Goal: Information Seeking & Learning: Learn about a topic

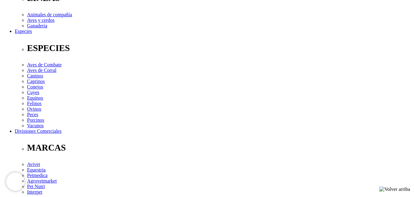
scroll to position [215, 0]
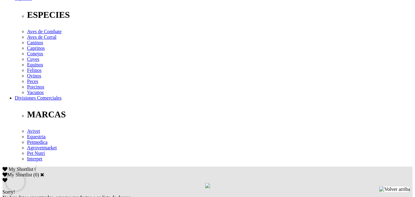
scroll to position [246, 0]
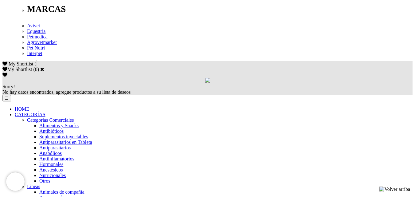
scroll to position [369, 0]
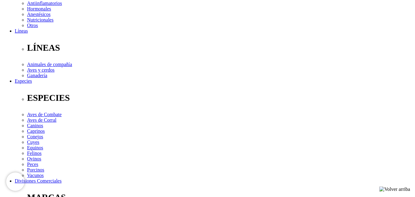
scroll to position [184, 0]
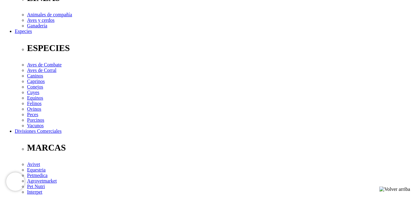
scroll to position [179, 0]
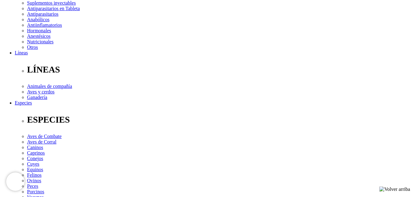
scroll to position [26, 0]
